Goal: Information Seeking & Learning: Learn about a topic

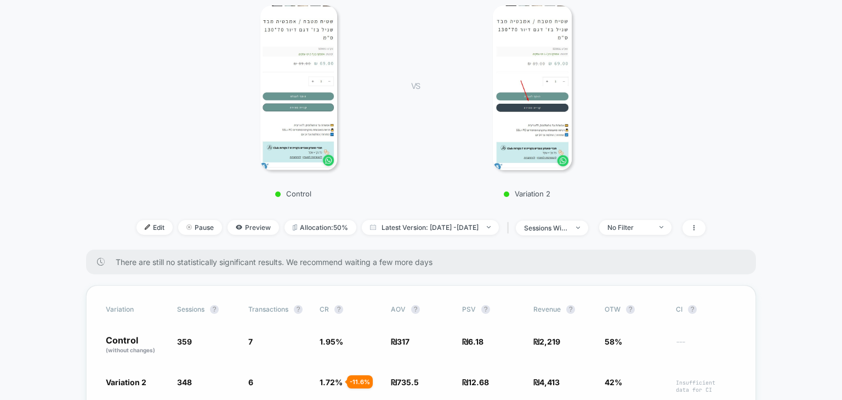
scroll to position [219, 0]
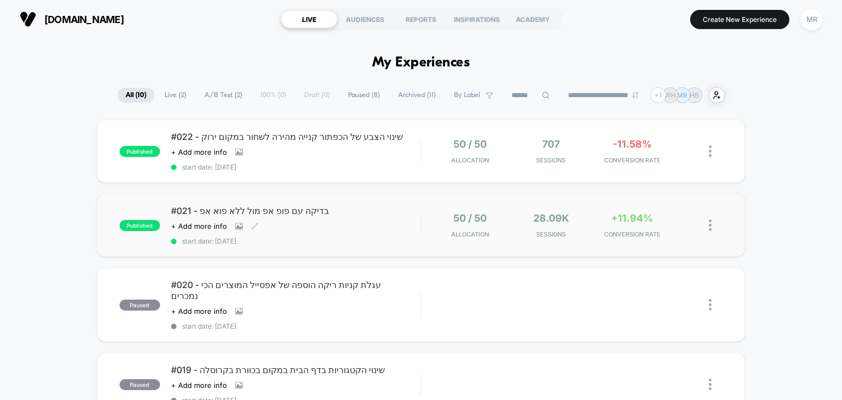
click at [346, 220] on div "#021 - בדיקה עם פופ אפ מול ללא פוא אפ Click to view images Click to edit experi…" at bounding box center [296, 225] width 250 height 40
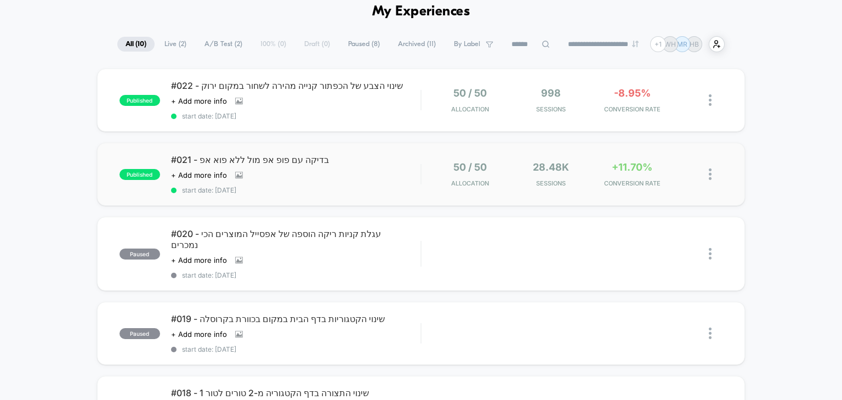
scroll to position [44, 0]
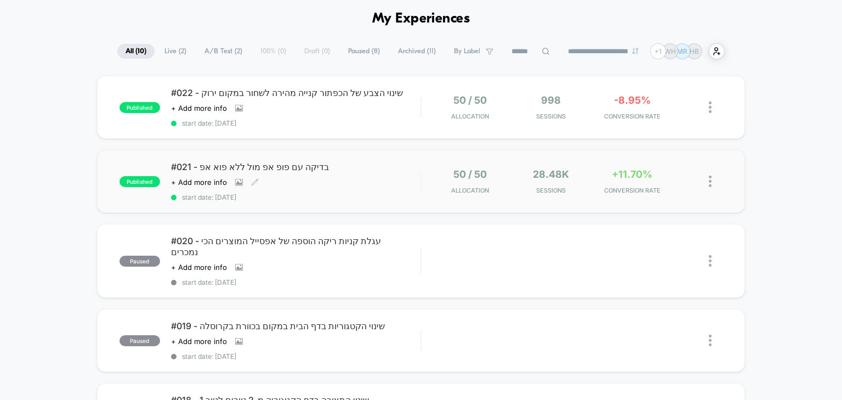
click at [265, 166] on span "#021 - בדיקה עם פופ אפ מול ללא פוא אפ" at bounding box center [296, 166] width 250 height 11
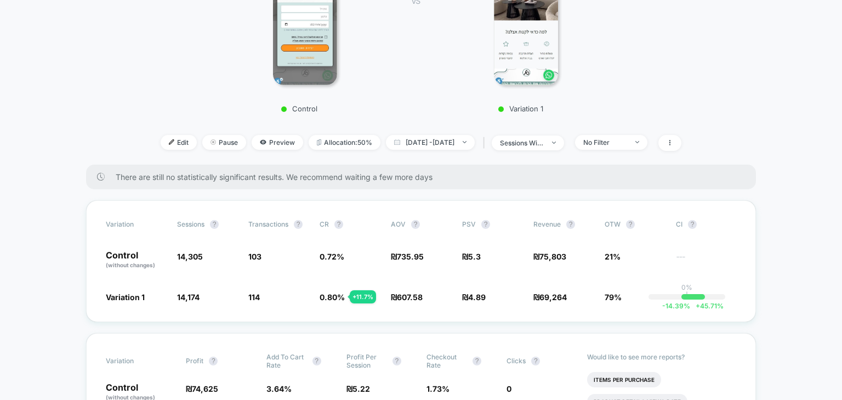
scroll to position [263, 0]
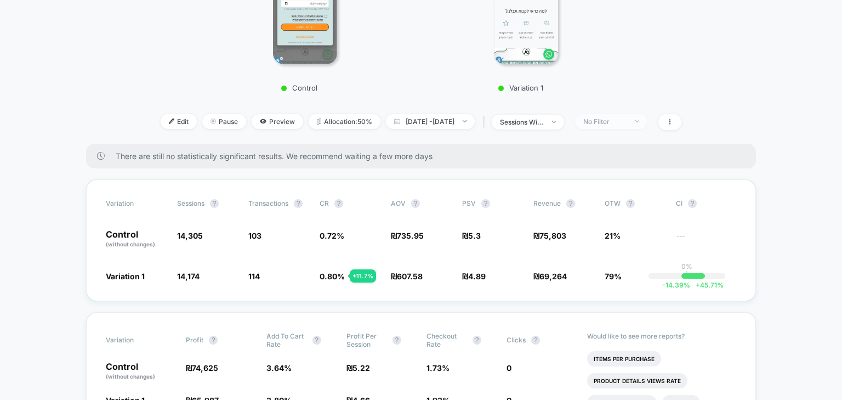
click at [627, 121] on div "No Filter" at bounding box center [605, 121] width 44 height 8
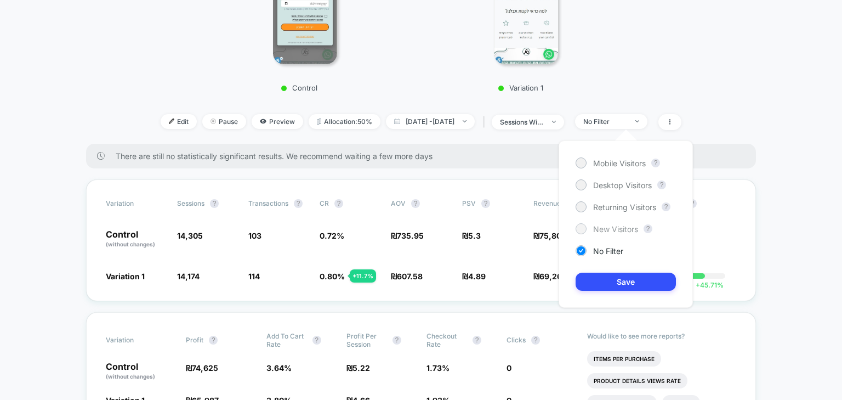
click at [619, 229] on span "New Visitors" at bounding box center [615, 228] width 45 height 9
click at [616, 279] on button "Save" at bounding box center [626, 281] width 100 height 18
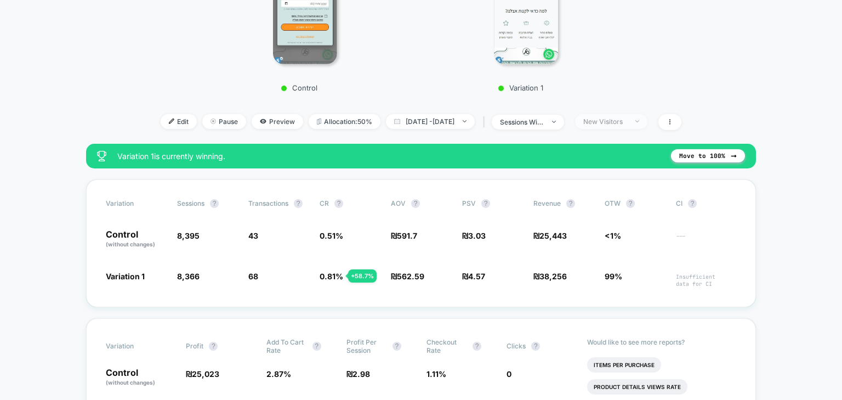
click at [628, 116] on span "New Visitors" at bounding box center [611, 121] width 72 height 15
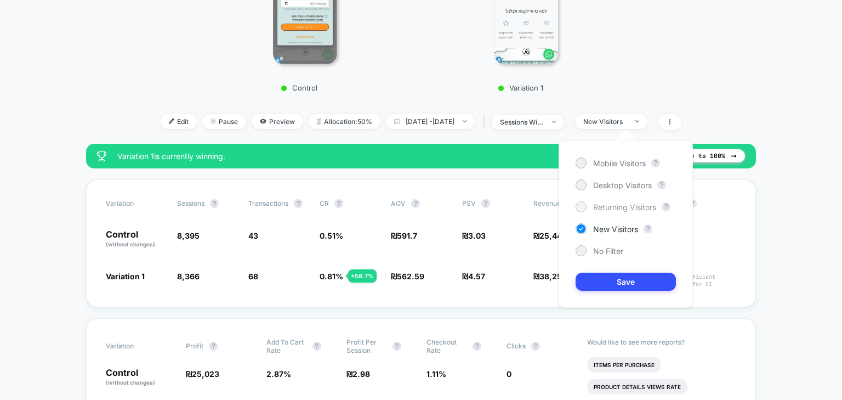
click at [616, 204] on span "Returning Visitors" at bounding box center [624, 206] width 63 height 9
click at [618, 279] on button "Save" at bounding box center [626, 281] width 100 height 18
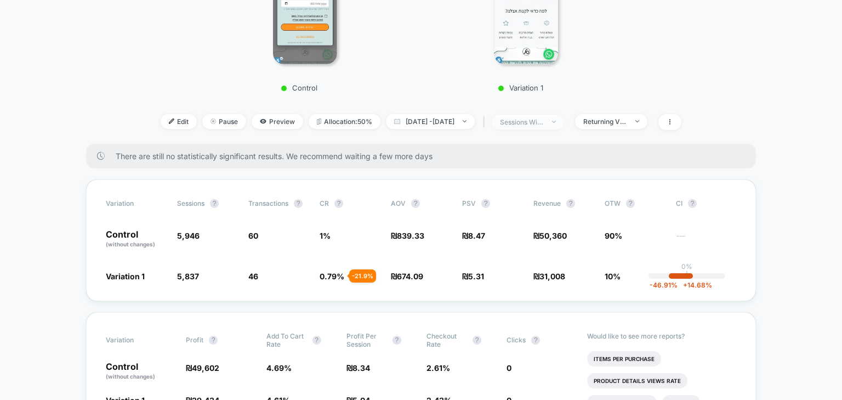
click at [559, 115] on span "sessions with impression" at bounding box center [528, 122] width 72 height 15
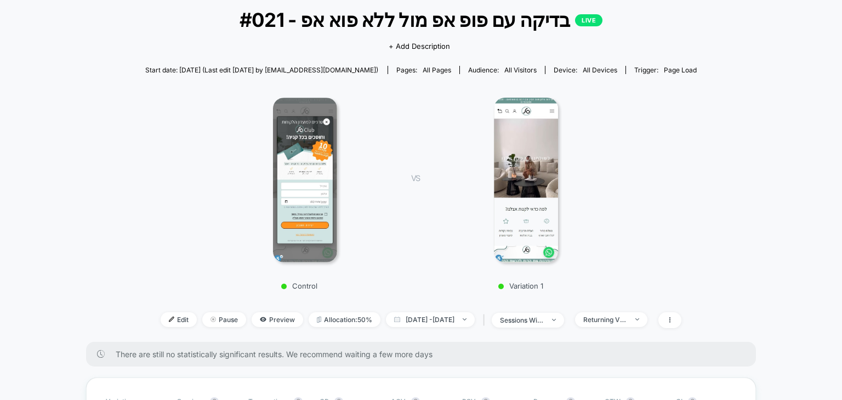
scroll to position [44, 0]
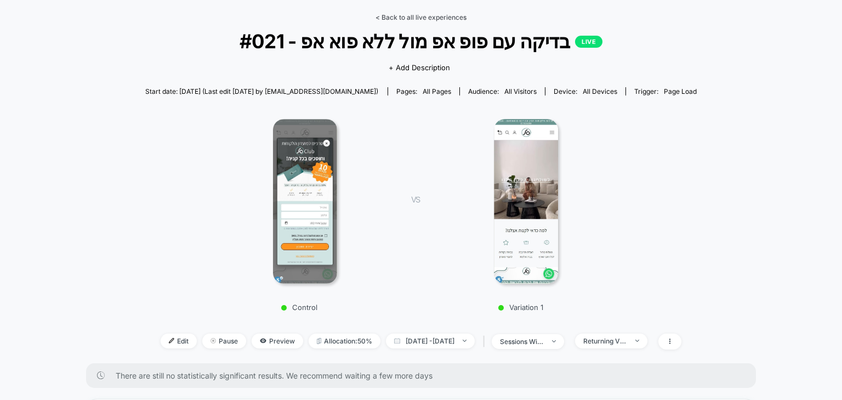
click at [401, 19] on link "< Back to all live experiences" at bounding box center [421, 17] width 91 height 8
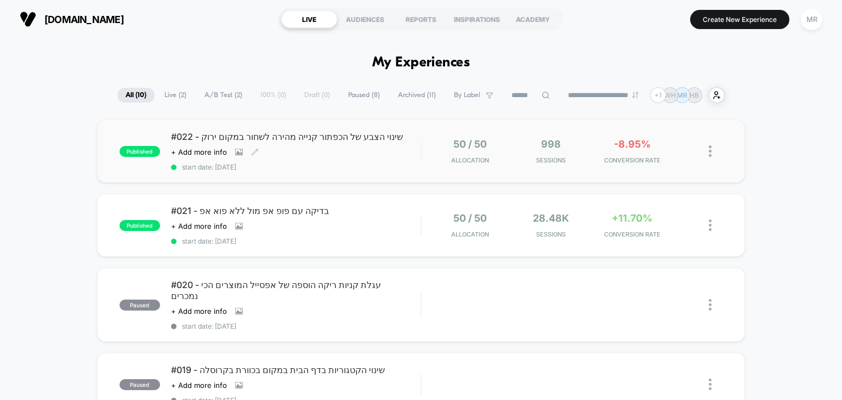
click at [334, 145] on div "#022 - שינוי הצבע של הכפתור קנייה מהירה לשחור במקום ירוק Click to view images C…" at bounding box center [296, 151] width 250 height 40
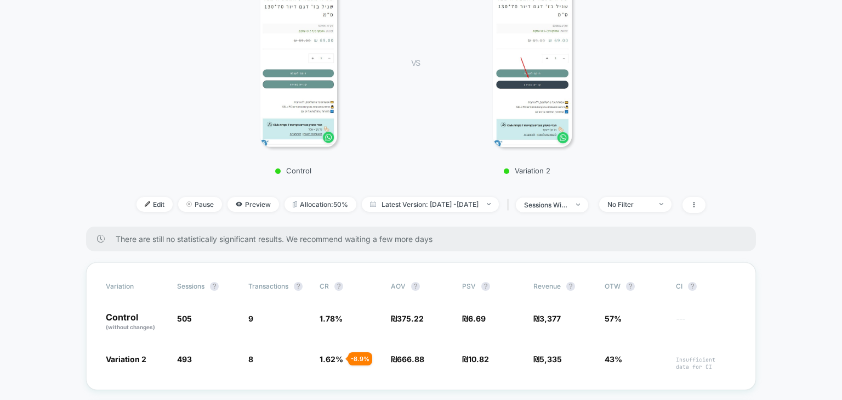
scroll to position [219, 0]
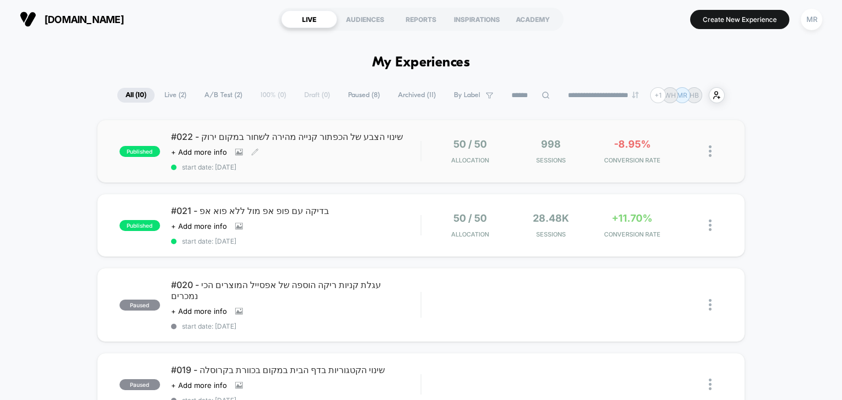
click at [223, 144] on div "#022 - שינוי הצבע של הכפתור קנייה מהירה לשחור במקום ירוק Click to view images C…" at bounding box center [296, 151] width 250 height 40
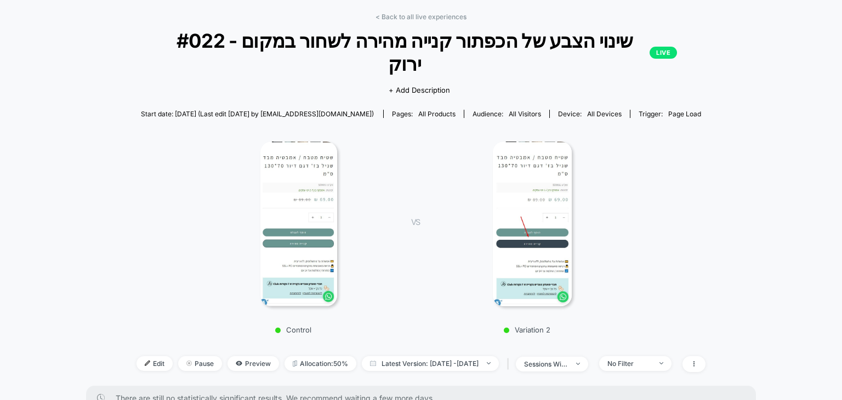
scroll to position [44, 0]
click at [397, 18] on link "< Back to all live experiences" at bounding box center [421, 17] width 91 height 8
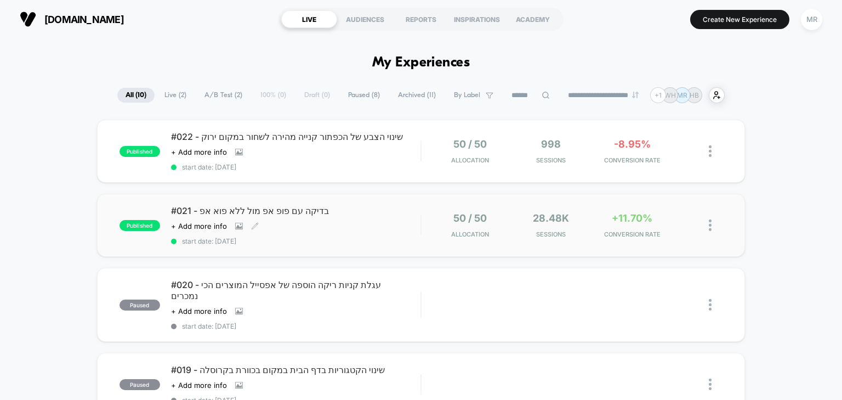
click at [253, 212] on span "#021 - בדיקה עם פופ אפ מול ללא פוא אפ" at bounding box center [296, 210] width 250 height 11
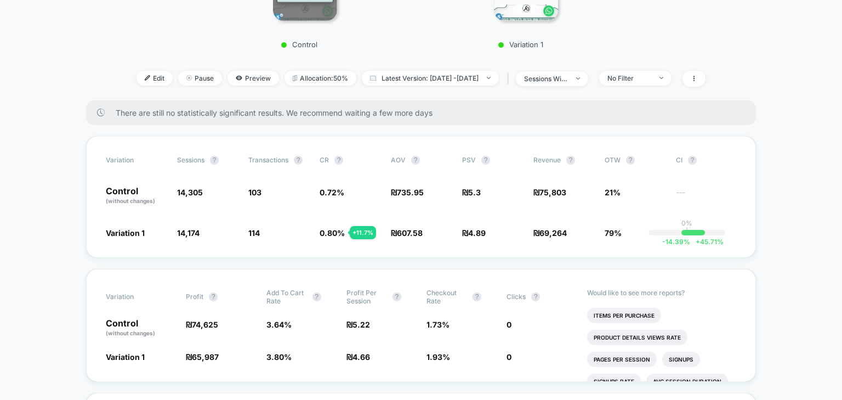
scroll to position [351, 0]
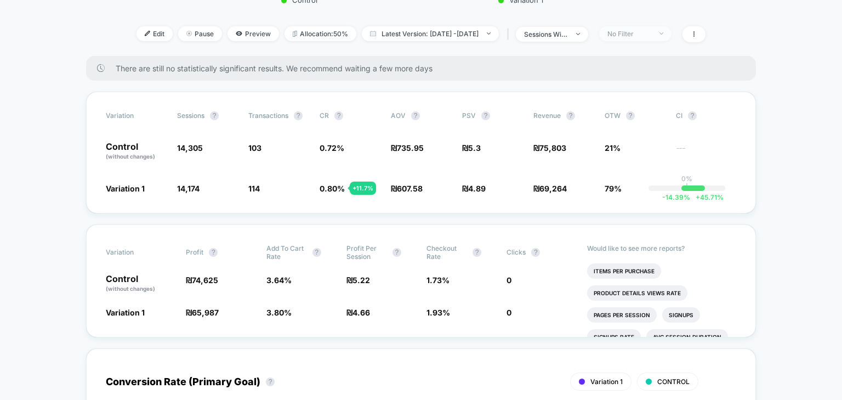
click at [635, 38] on span "No Filter" at bounding box center [635, 33] width 72 height 15
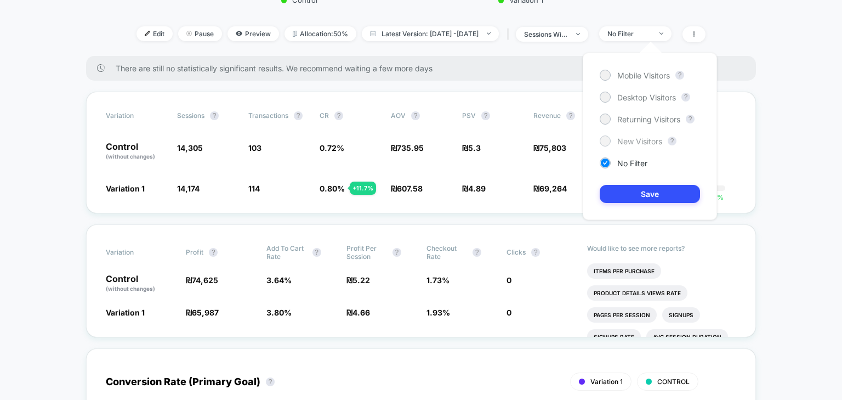
click at [641, 141] on span "New Visitors" at bounding box center [639, 141] width 45 height 9
click at [640, 186] on button "Save" at bounding box center [650, 194] width 100 height 18
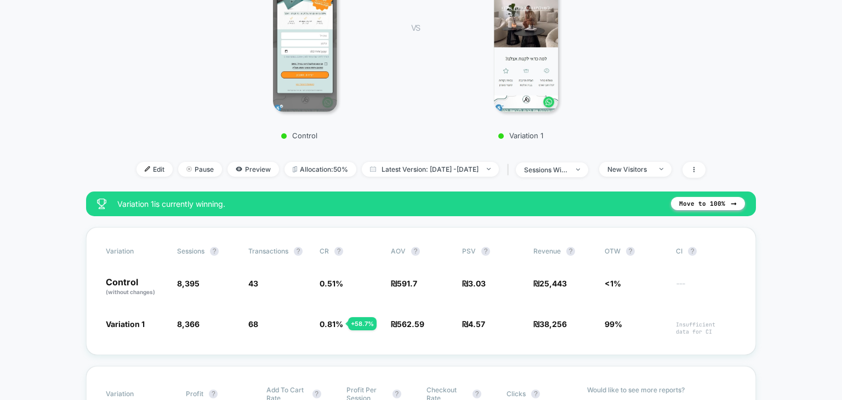
scroll to position [219, 0]
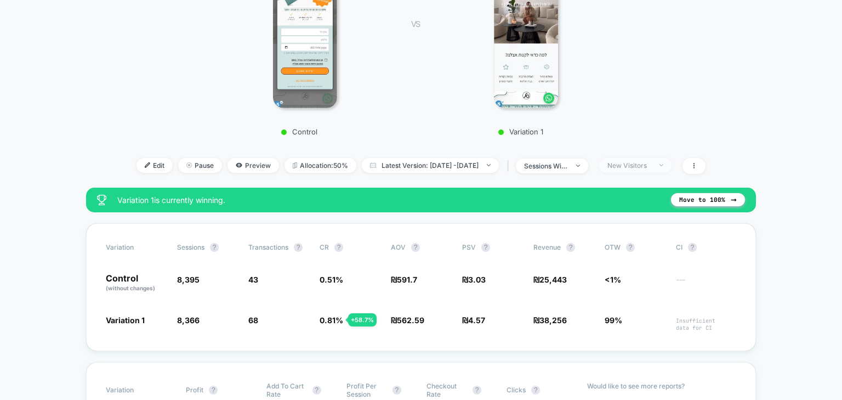
click at [634, 164] on div "New Visitors" at bounding box center [629, 165] width 44 height 8
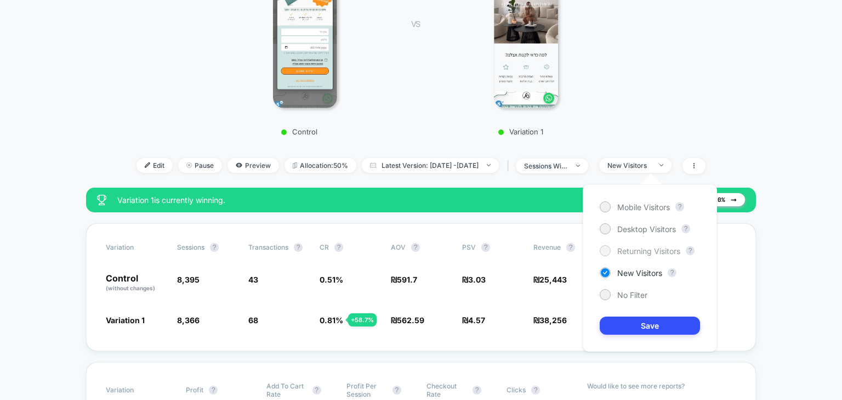
click at [640, 251] on span "Returning Visitors" at bounding box center [648, 250] width 63 height 9
click at [645, 320] on button "Save" at bounding box center [650, 325] width 100 height 18
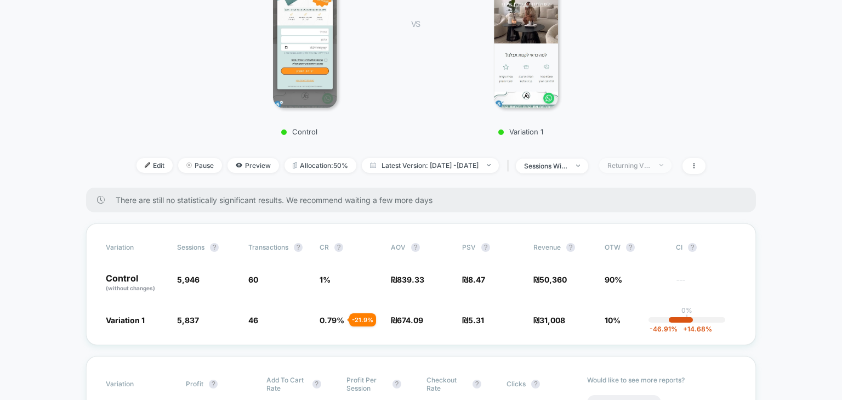
click at [633, 164] on div "Returning Visitors" at bounding box center [629, 165] width 44 height 8
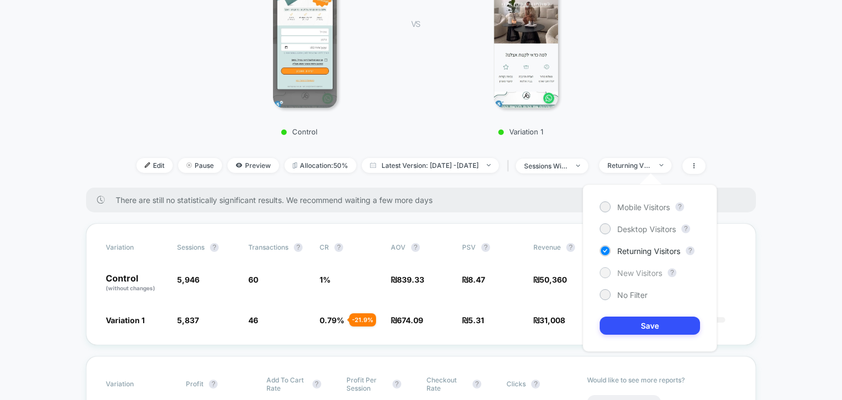
click at [639, 269] on span "New Visitors" at bounding box center [639, 272] width 45 height 9
click at [634, 314] on div "Mobile Visitors ? Desktop Visitors ? Returning Visitors ? New Visitors ? No Fil…" at bounding box center [650, 267] width 134 height 167
click at [634, 317] on button "Save" at bounding box center [650, 325] width 100 height 18
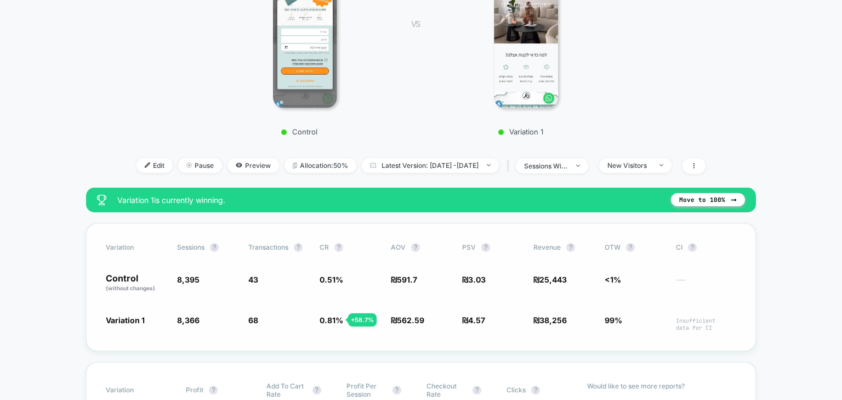
click at [404, 317] on span "562.59" at bounding box center [410, 319] width 27 height 9
click at [647, 167] on div "New Visitors" at bounding box center [629, 165] width 44 height 8
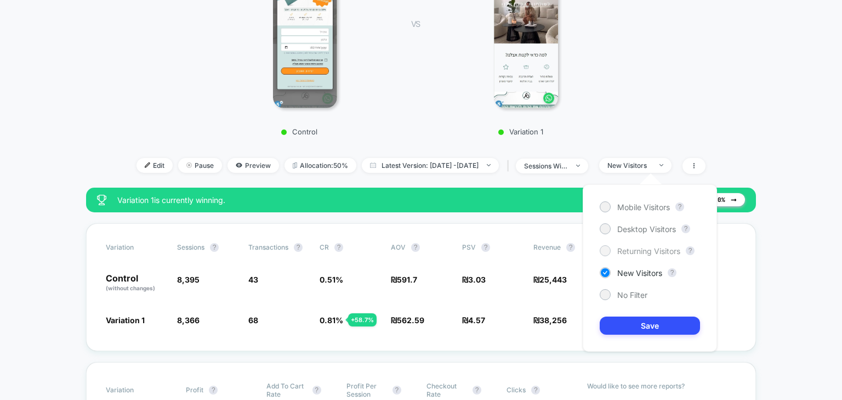
click at [627, 248] on span "Returning Visitors" at bounding box center [648, 250] width 63 height 9
click at [636, 322] on button "Save" at bounding box center [650, 325] width 100 height 18
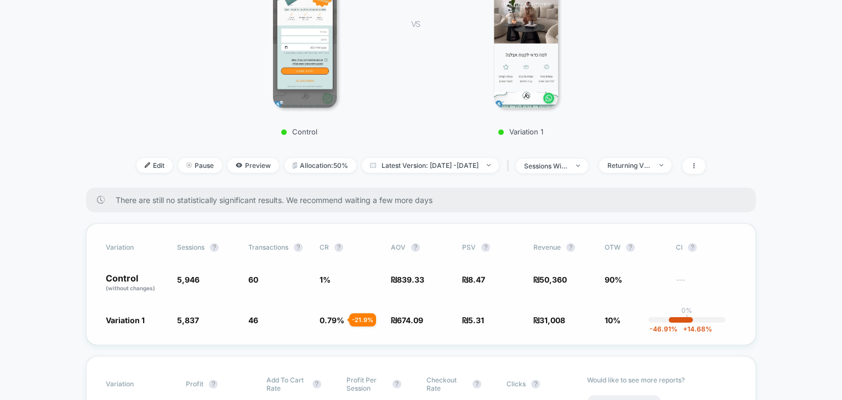
click at [412, 280] on span "839.33" at bounding box center [410, 279] width 27 height 9
click at [411, 315] on span "674.09" at bounding box center [410, 319] width 26 height 9
drag, startPoint x: 410, startPoint y: 308, endPoint x: 408, endPoint y: 317, distance: 9.6
click at [410, 308] on div "Variation Sessions ? Transactions ? CR ? AOV ? PSV ? Revenue ? OTW ? CI ? Contr…" at bounding box center [421, 284] width 670 height 122
click at [408, 317] on span "674.09" at bounding box center [410, 319] width 26 height 9
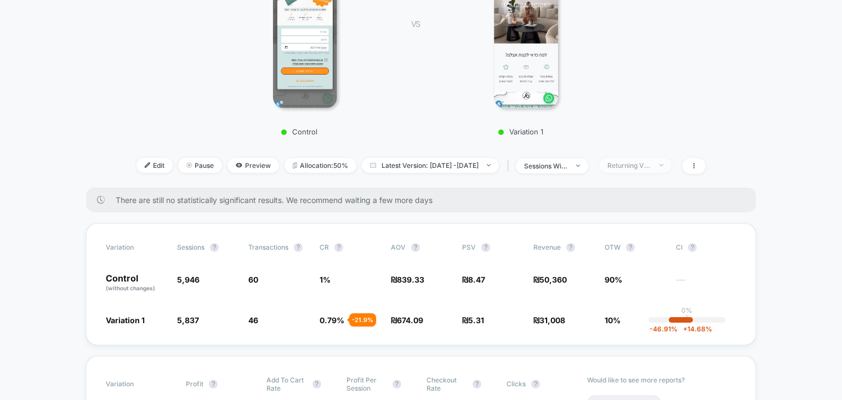
click at [629, 162] on div "Returning Visitors" at bounding box center [629, 165] width 44 height 8
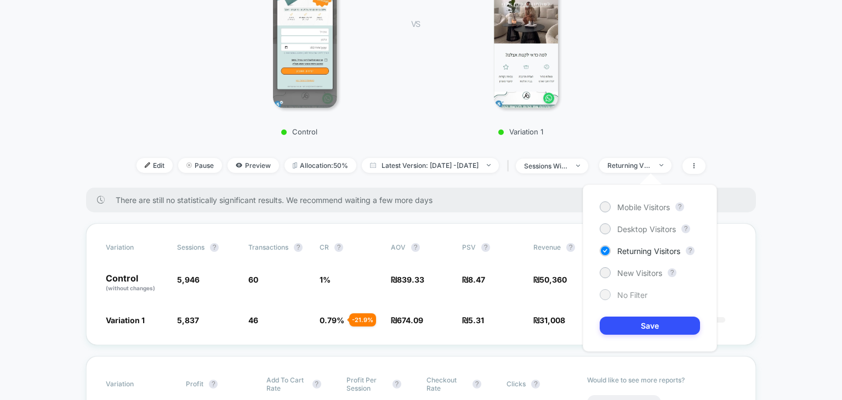
click at [626, 295] on span "No Filter" at bounding box center [632, 294] width 30 height 9
click at [632, 323] on button "Save" at bounding box center [650, 325] width 100 height 18
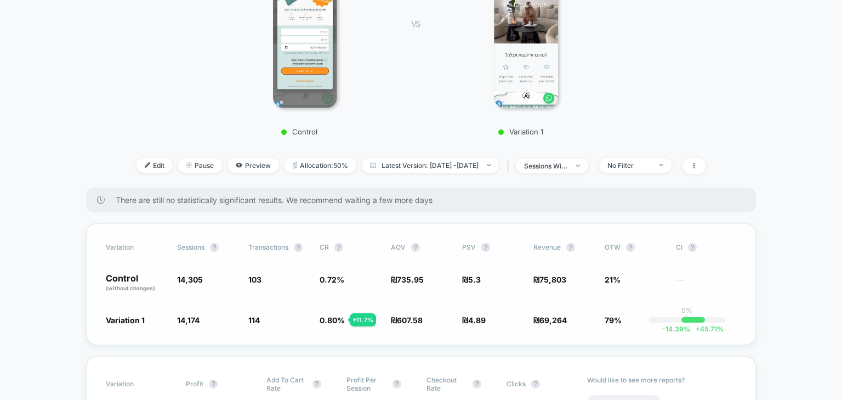
click at [413, 316] on span "607.58" at bounding box center [410, 319] width 26 height 9
click at [550, 322] on span "69,264" at bounding box center [552, 319] width 27 height 9
click at [588, 166] on span "sessions with impression" at bounding box center [552, 165] width 72 height 15
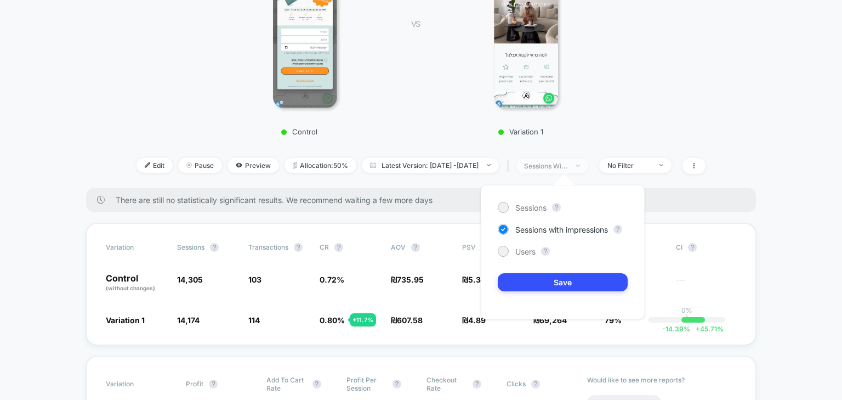
click at [588, 166] on span "sessions with impression" at bounding box center [552, 165] width 72 height 15
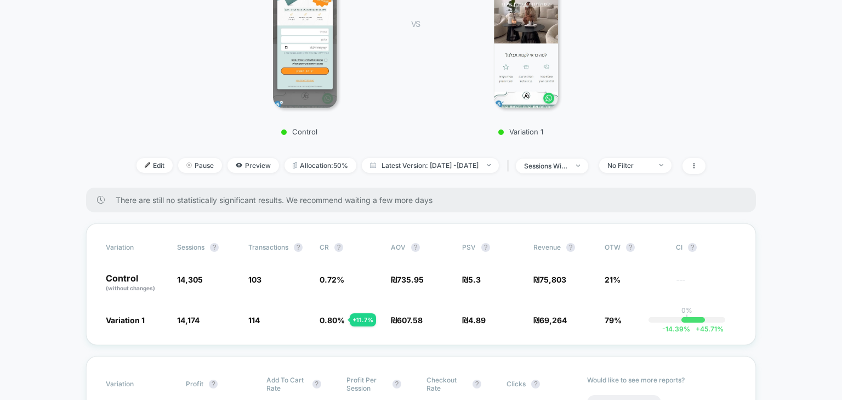
click at [577, 179] on div "< Back to all live experiences #021 - בדיקה עם פופ אפ מול ללא פוא אפ LIVE Click…" at bounding box center [421, 13] width 569 height 350
click at [568, 163] on div "sessions with impression" at bounding box center [546, 166] width 44 height 8
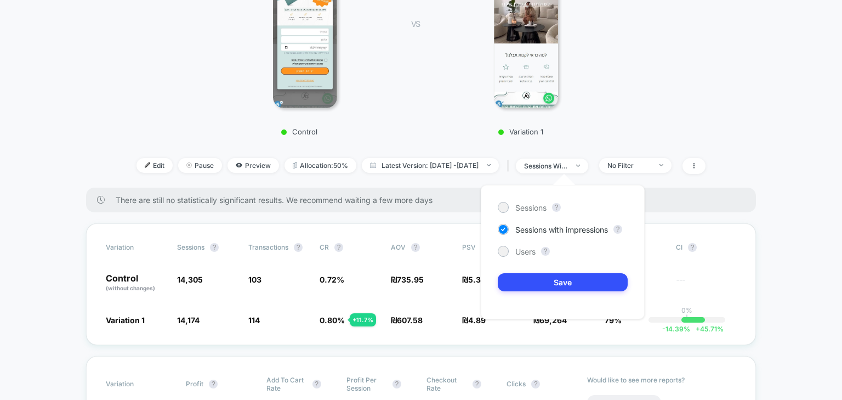
click at [691, 109] on div "Control VS Variation 1" at bounding box center [415, 36] width 569 height 211
